Goal: Transaction & Acquisition: Purchase product/service

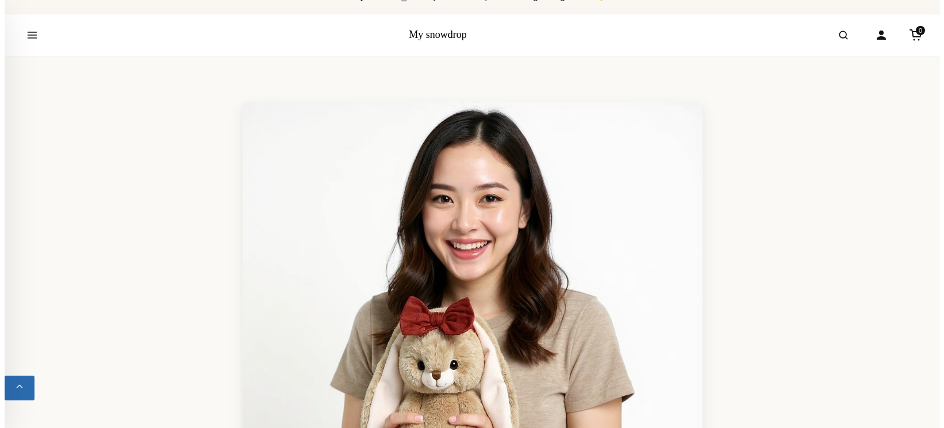
scroll to position [21, 0]
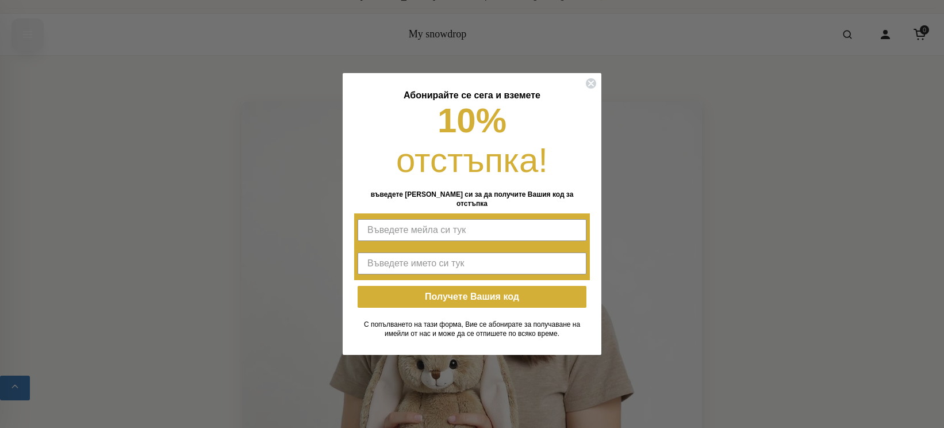
click at [22, 33] on div "Close dialog Абонирайте се сега и вземете 10% отстъпка! въведете мейла си за да…" at bounding box center [472, 214] width 944 height 428
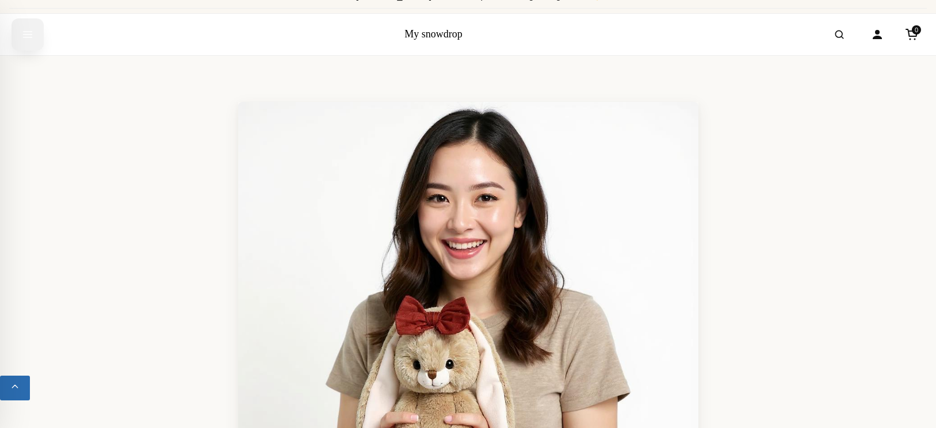
click at [32, 30] on icon "Open menu" at bounding box center [28, 34] width 12 height 21
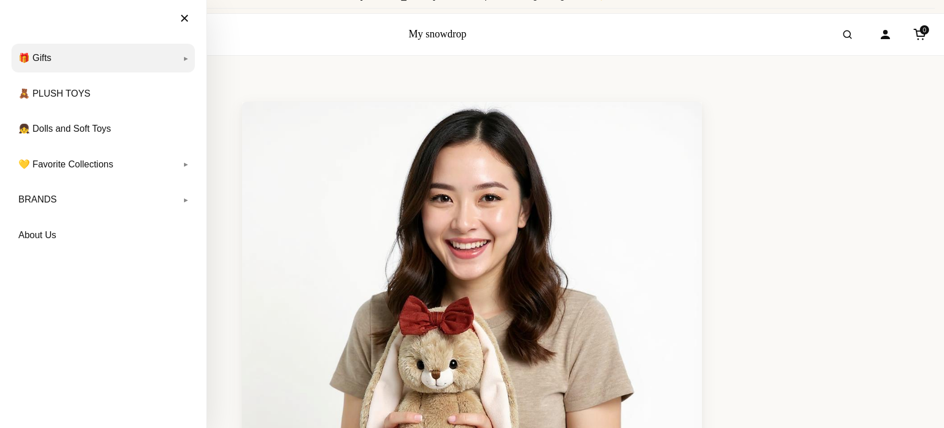
click at [41, 54] on link "🎁 Gifts" at bounding box center [103, 58] width 183 height 29
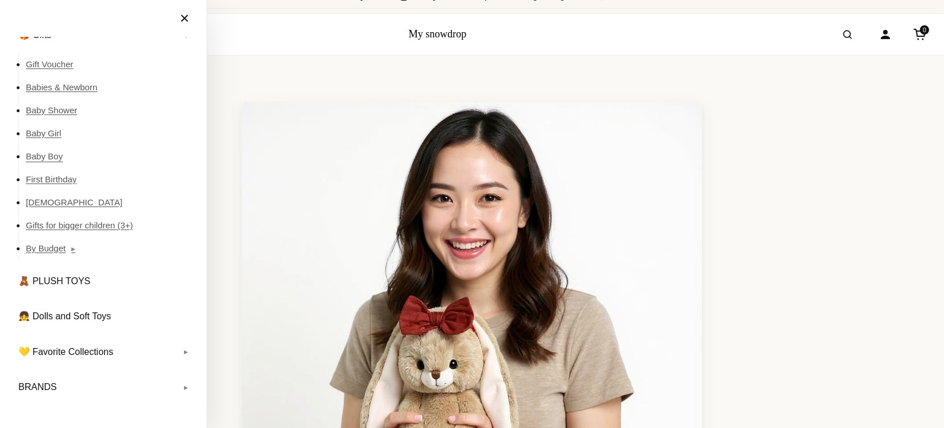
scroll to position [44, 0]
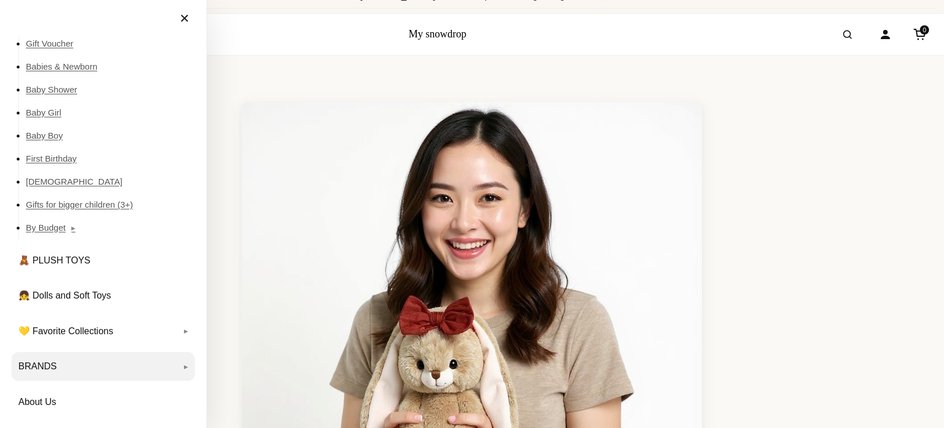
click at [172, 364] on link "BRANDS" at bounding box center [103, 366] width 183 height 29
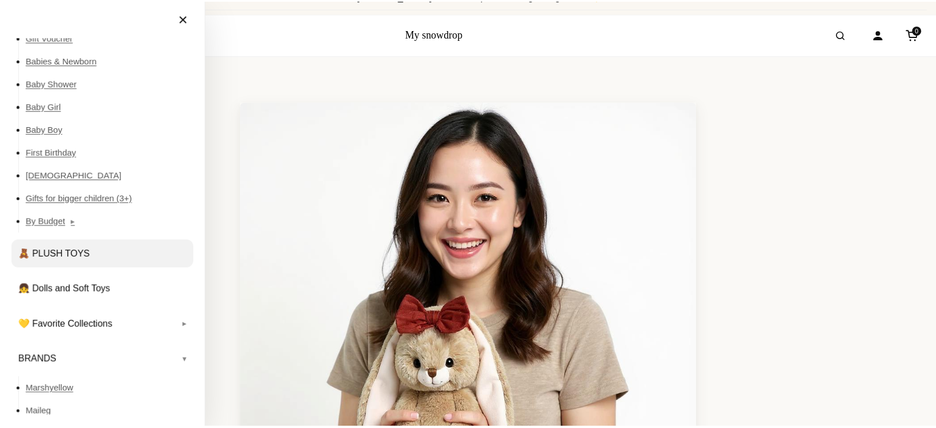
scroll to position [0, 0]
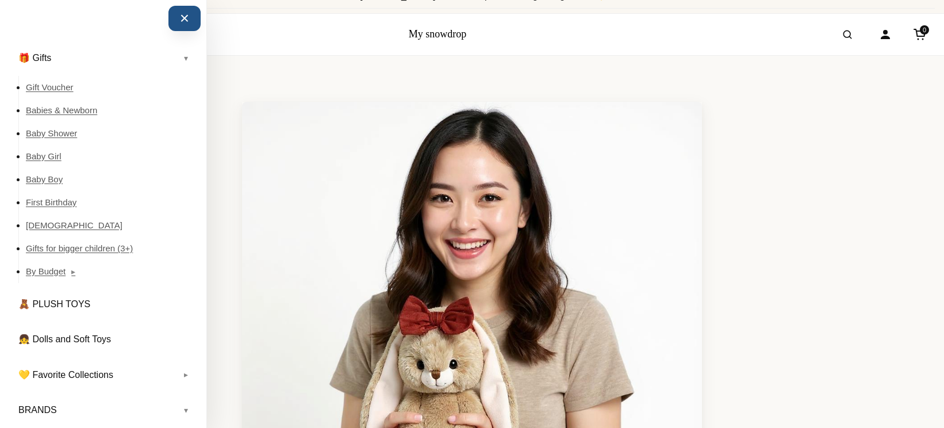
click at [176, 22] on button "×" at bounding box center [185, 18] width 32 height 25
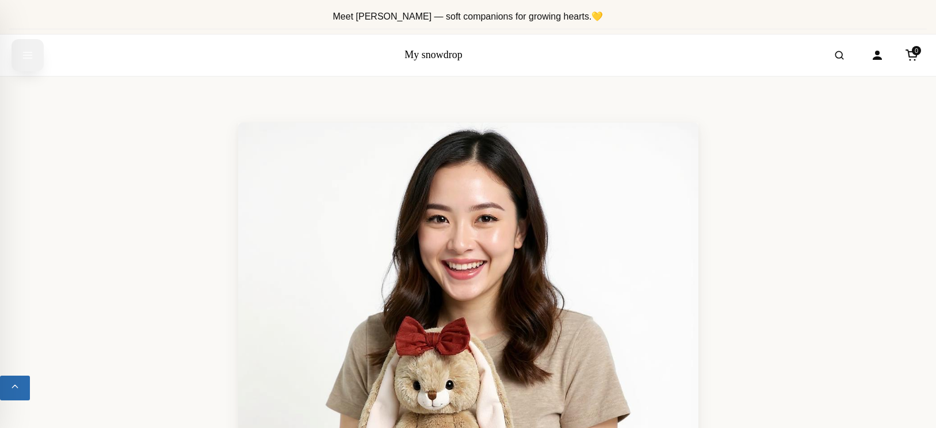
click at [30, 53] on icon "Open menu" at bounding box center [28, 55] width 12 height 21
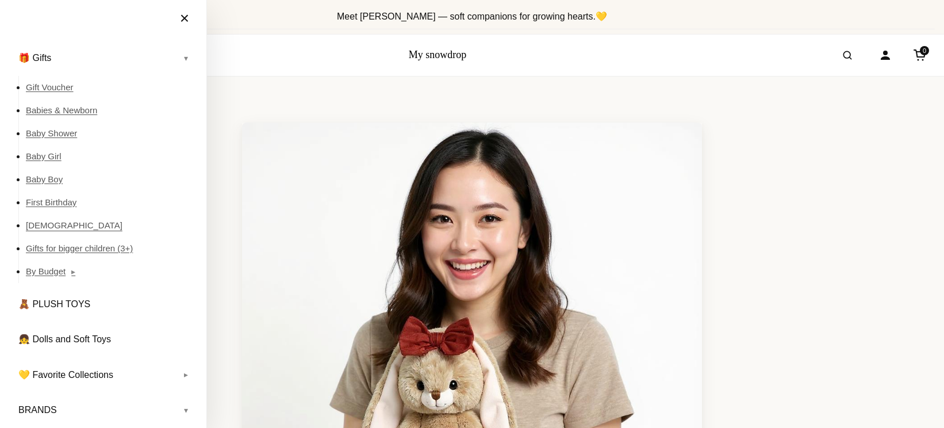
click at [47, 224] on link "[DEMOGRAPHIC_DATA]" at bounding box center [110, 225] width 169 height 23
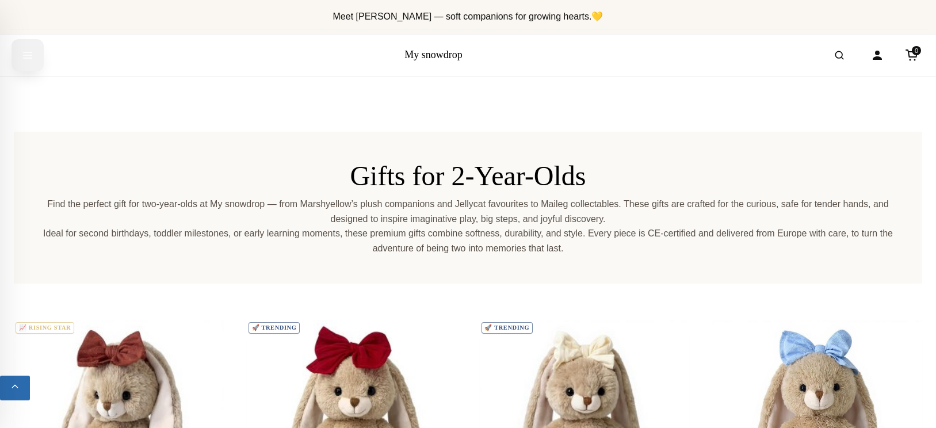
click at [33, 58] on button "Open menu" at bounding box center [28, 55] width 32 height 32
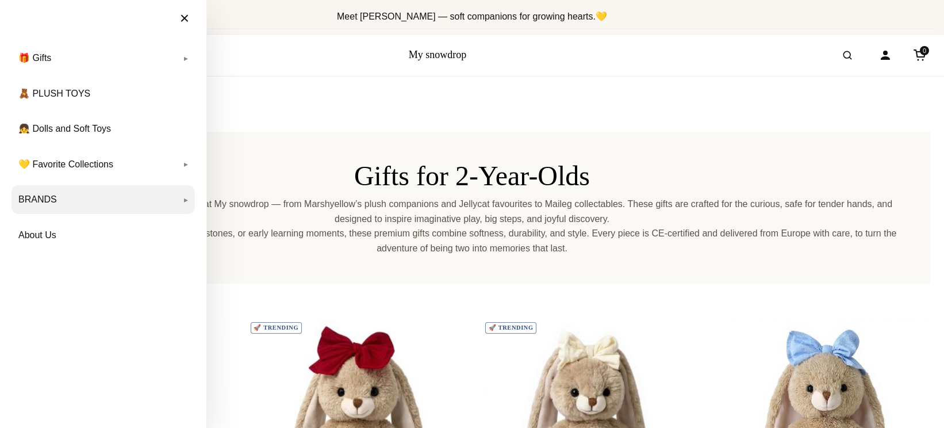
click at [181, 199] on link "BRANDS" at bounding box center [103, 199] width 183 height 29
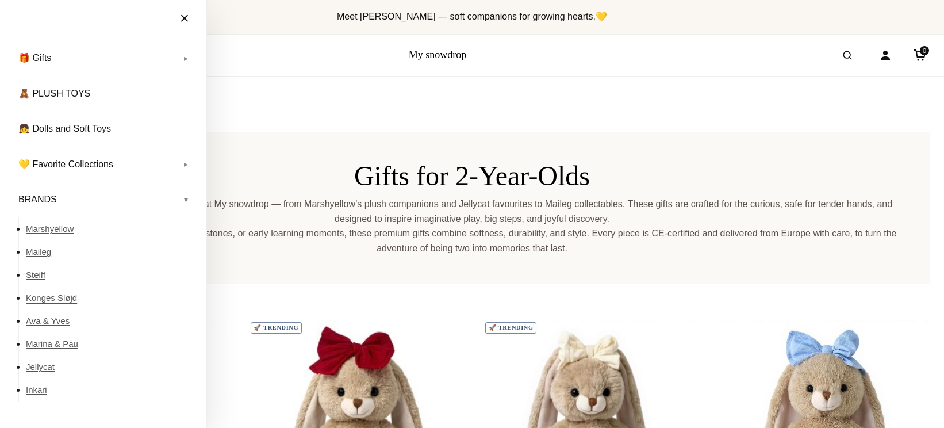
click at [63, 297] on link "Konges Sløjd" at bounding box center [110, 297] width 169 height 23
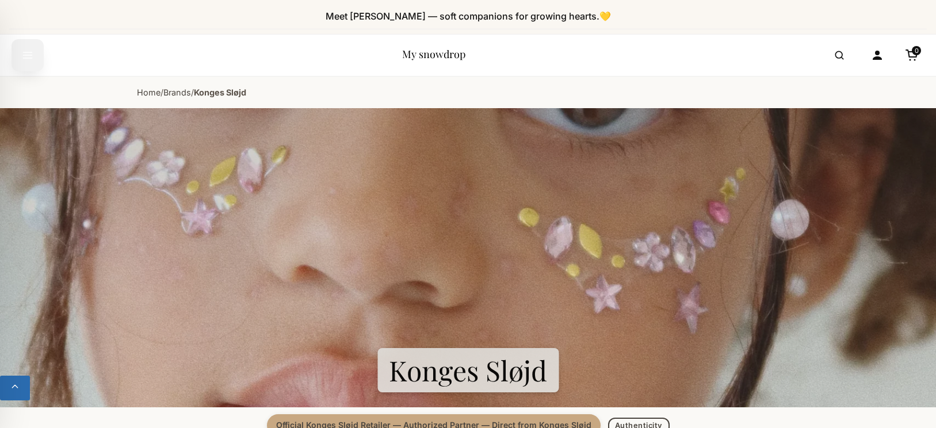
click at [30, 53] on icon "Open menu" at bounding box center [28, 55] width 12 height 21
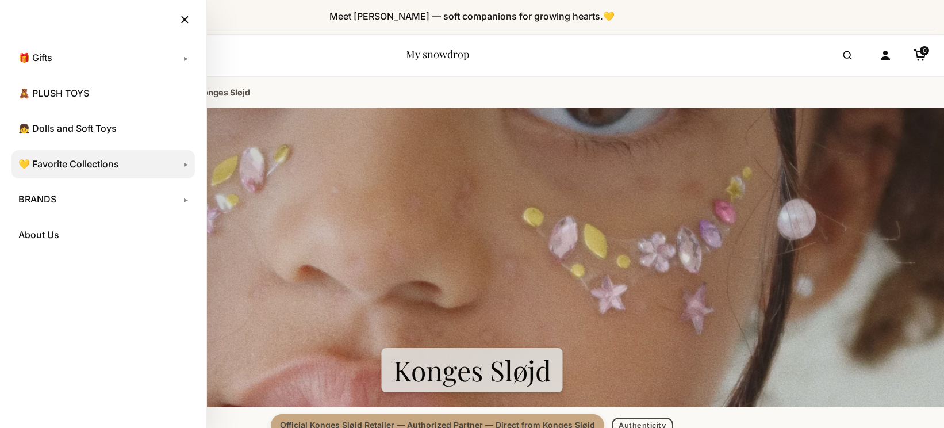
click at [183, 167] on link "💛 Favorite Collections" at bounding box center [103, 164] width 183 height 29
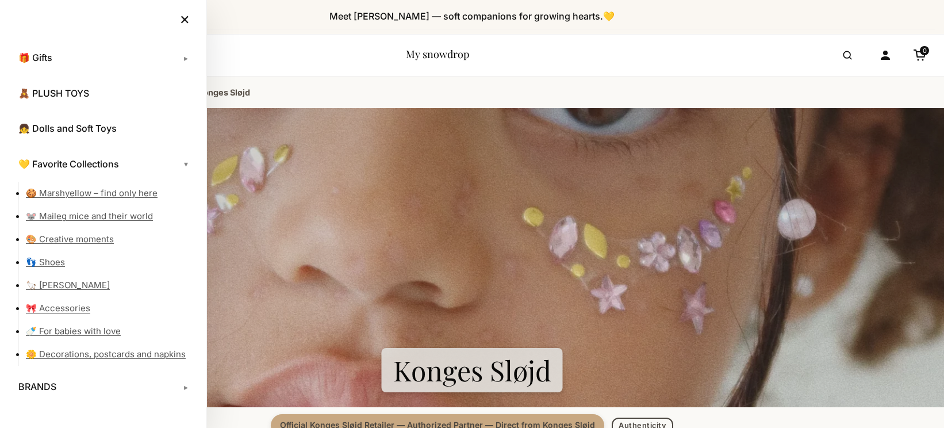
click at [62, 305] on link "🎀 Accessories" at bounding box center [110, 308] width 169 height 23
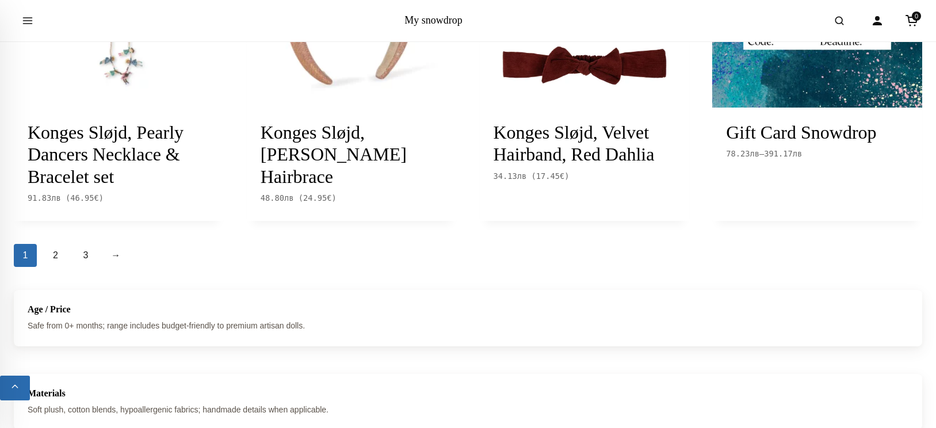
scroll to position [1405, 0]
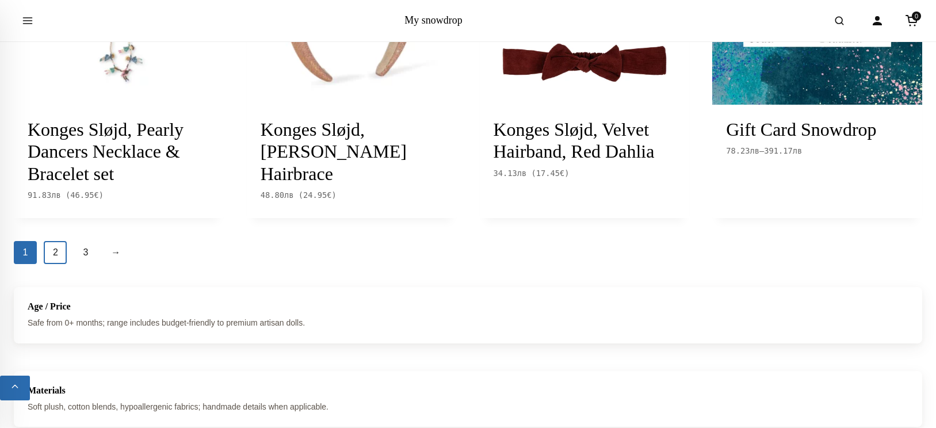
click at [49, 264] on link "2" at bounding box center [55, 252] width 23 height 23
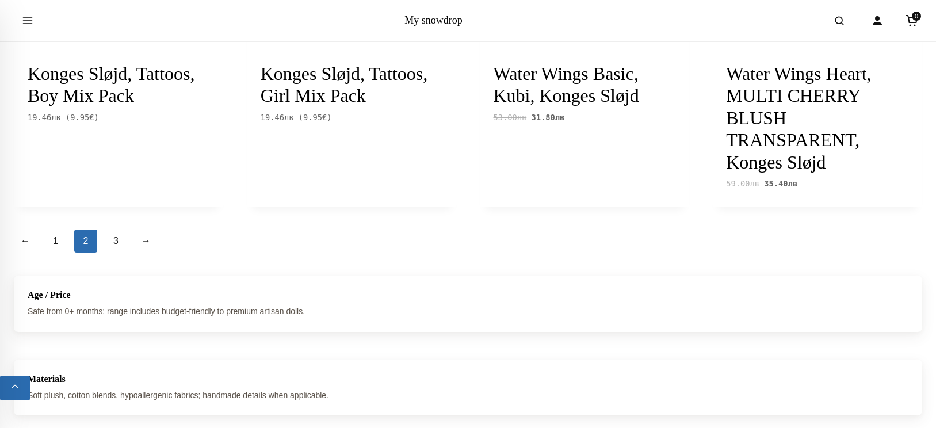
scroll to position [1540, 0]
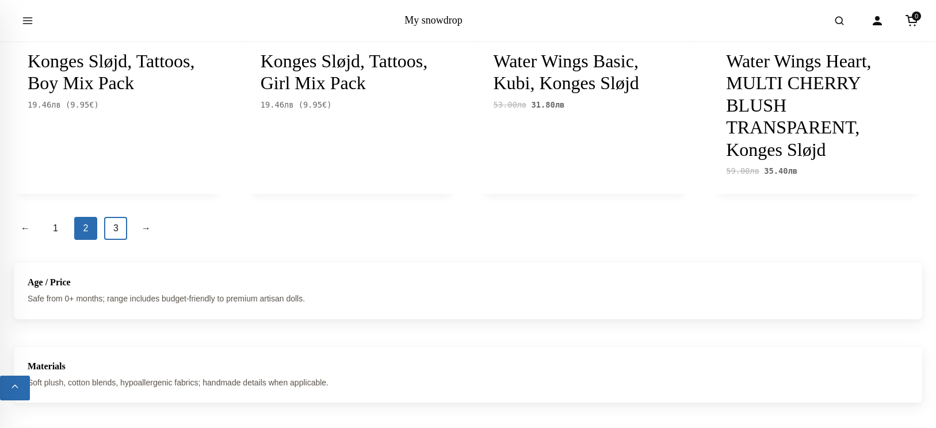
click at [116, 225] on link "3" at bounding box center [115, 228] width 23 height 23
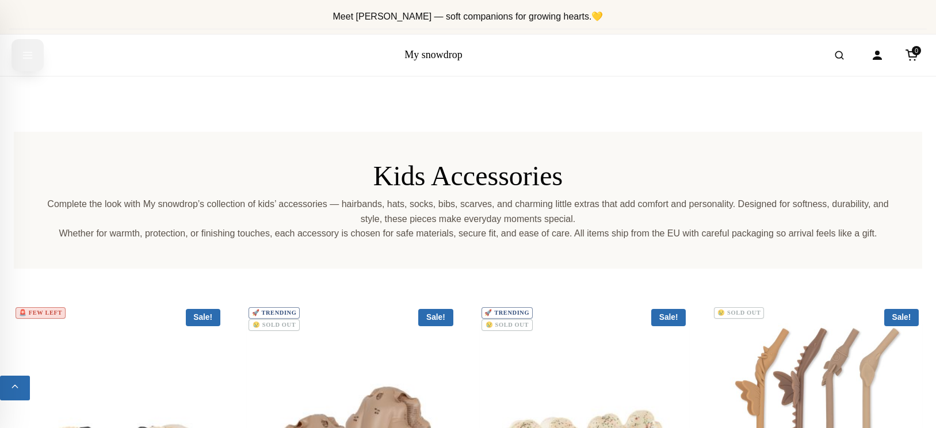
click at [29, 55] on icon "Open menu" at bounding box center [28, 55] width 9 height 6
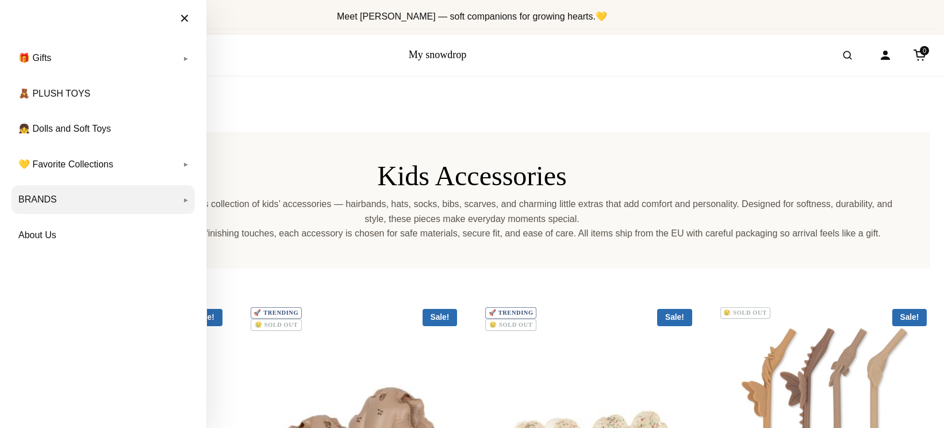
click at [186, 200] on link "BRANDS" at bounding box center [103, 199] width 183 height 29
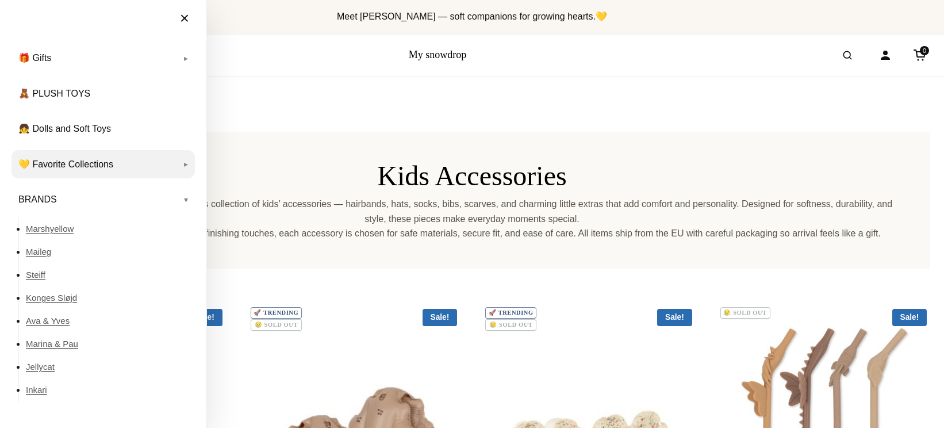
click at [178, 164] on link "💛 Favorite Collections" at bounding box center [103, 164] width 183 height 29
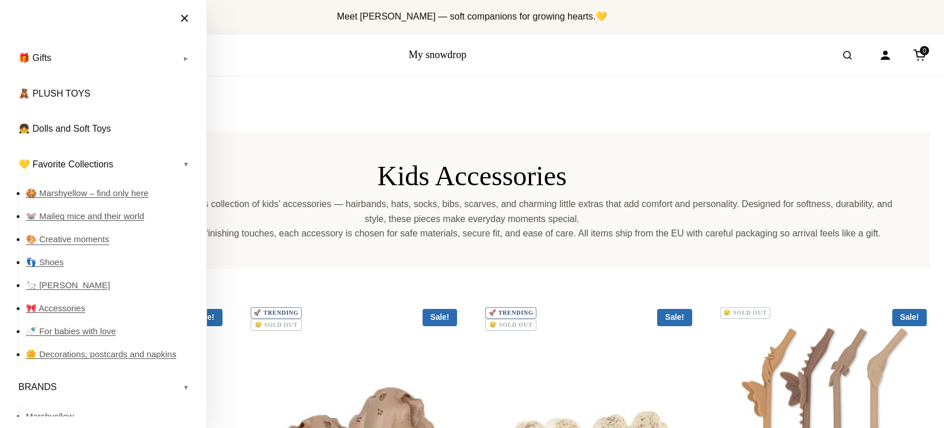
click at [94, 239] on link "🎨 Creative moments" at bounding box center [110, 239] width 169 height 23
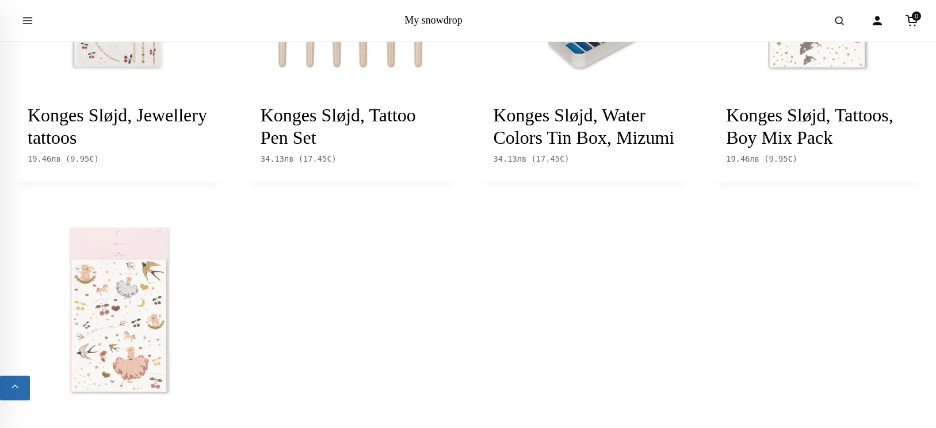
scroll to position [1157, 0]
